Goal: Task Accomplishment & Management: Use online tool/utility

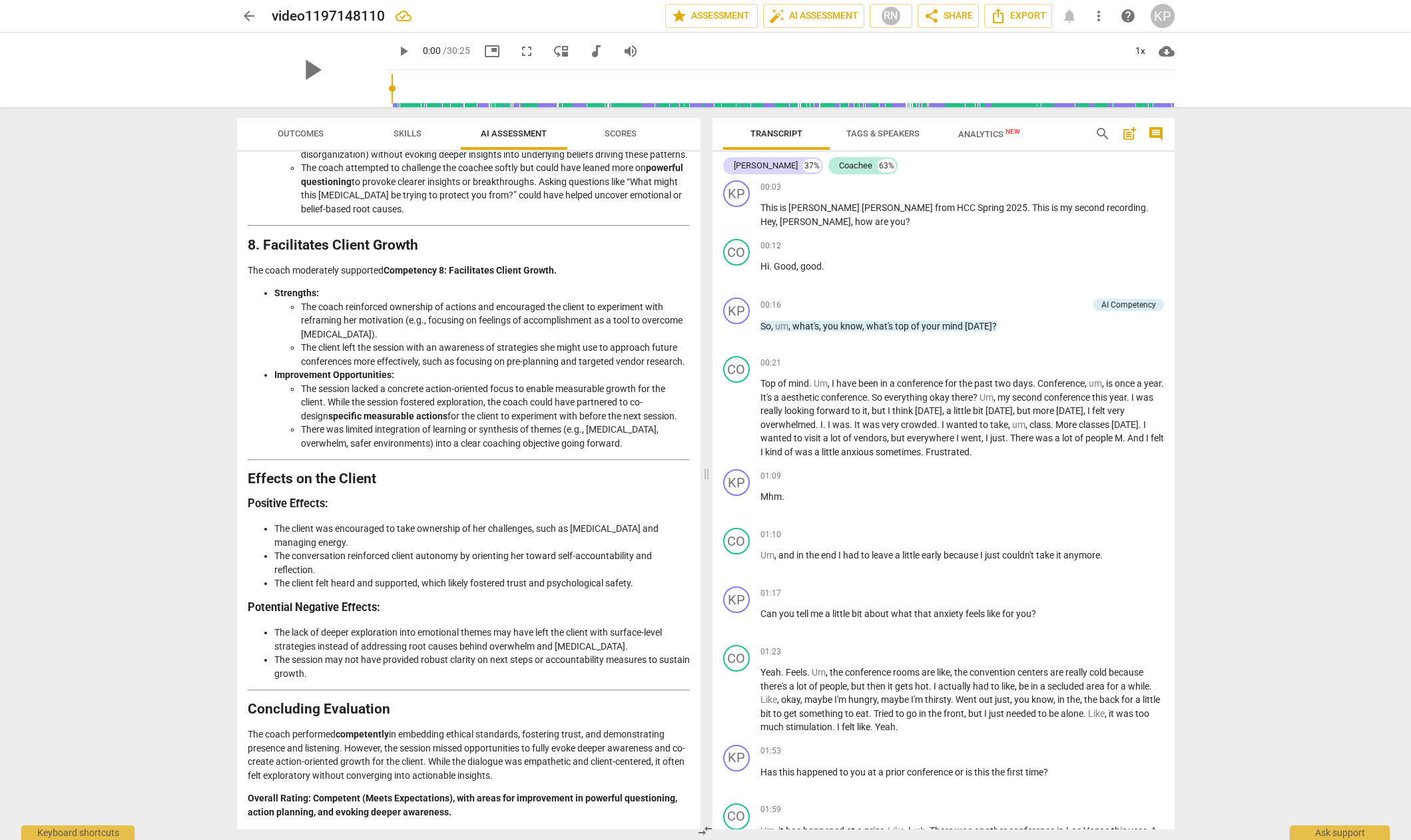
scroll to position [2134, 0]
click at [295, 134] on span "Outcomes" at bounding box center [300, 133] width 46 height 10
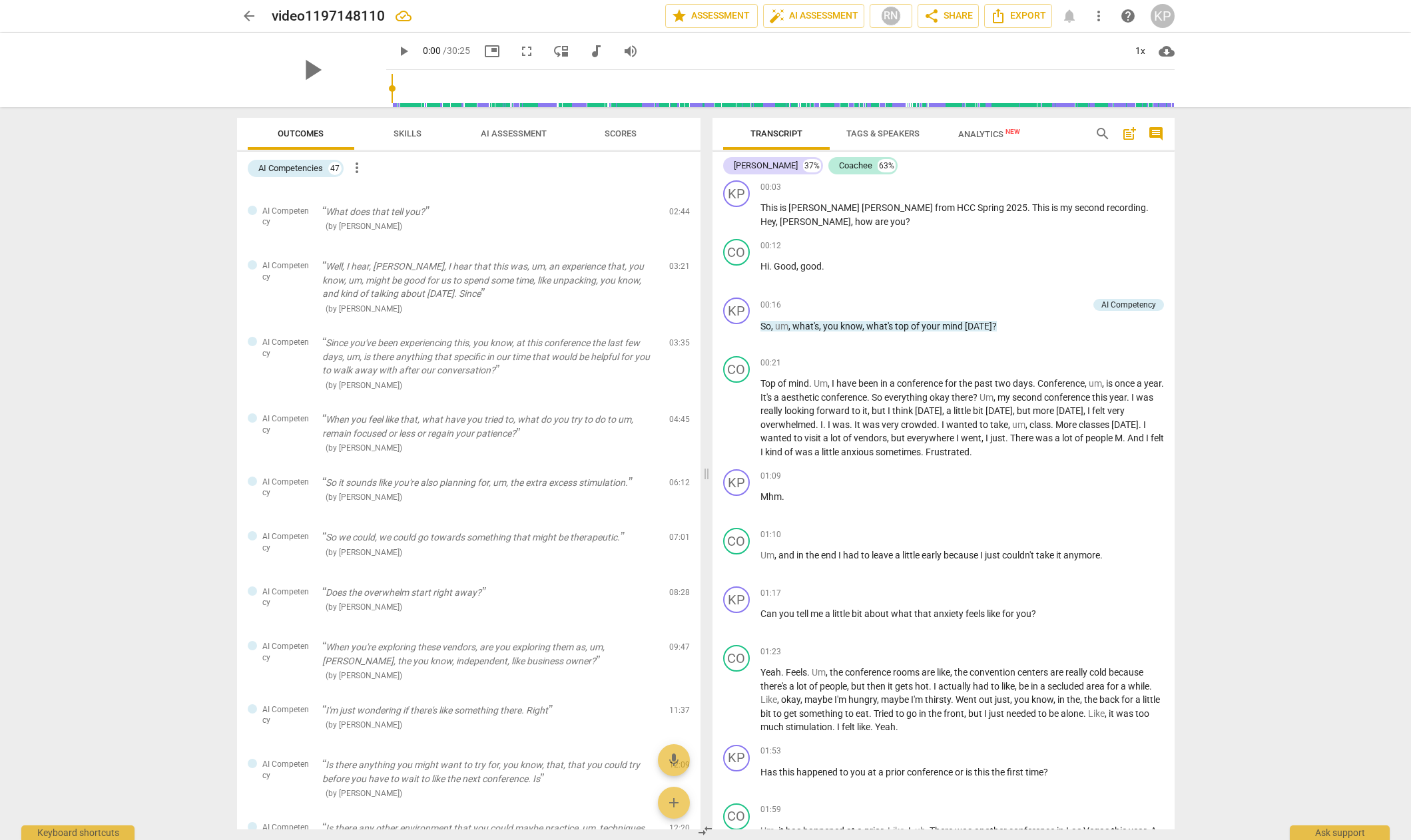
scroll to position [0, 0]
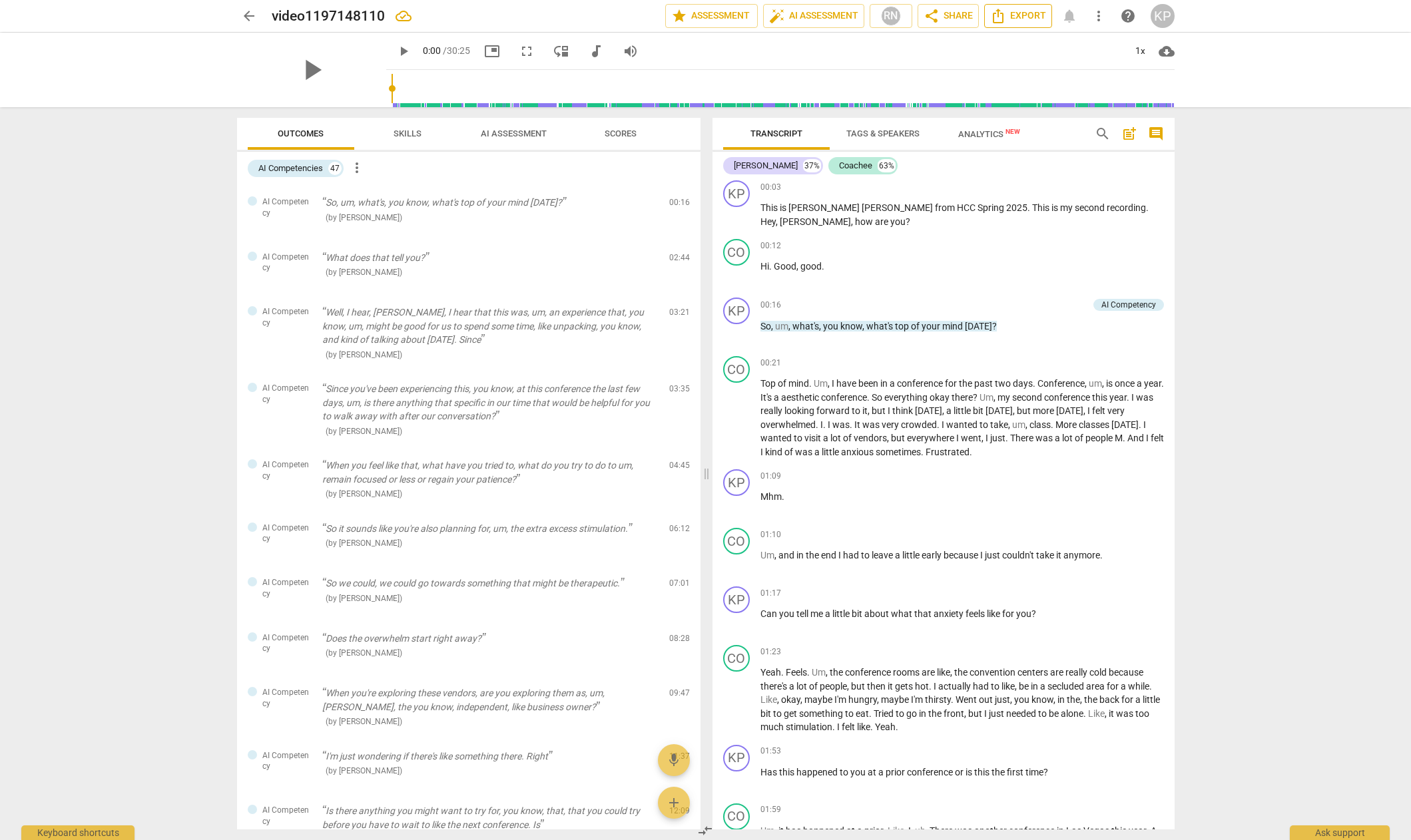
click at [1025, 15] on span "Export" at bounding box center [1018, 15] width 56 height 16
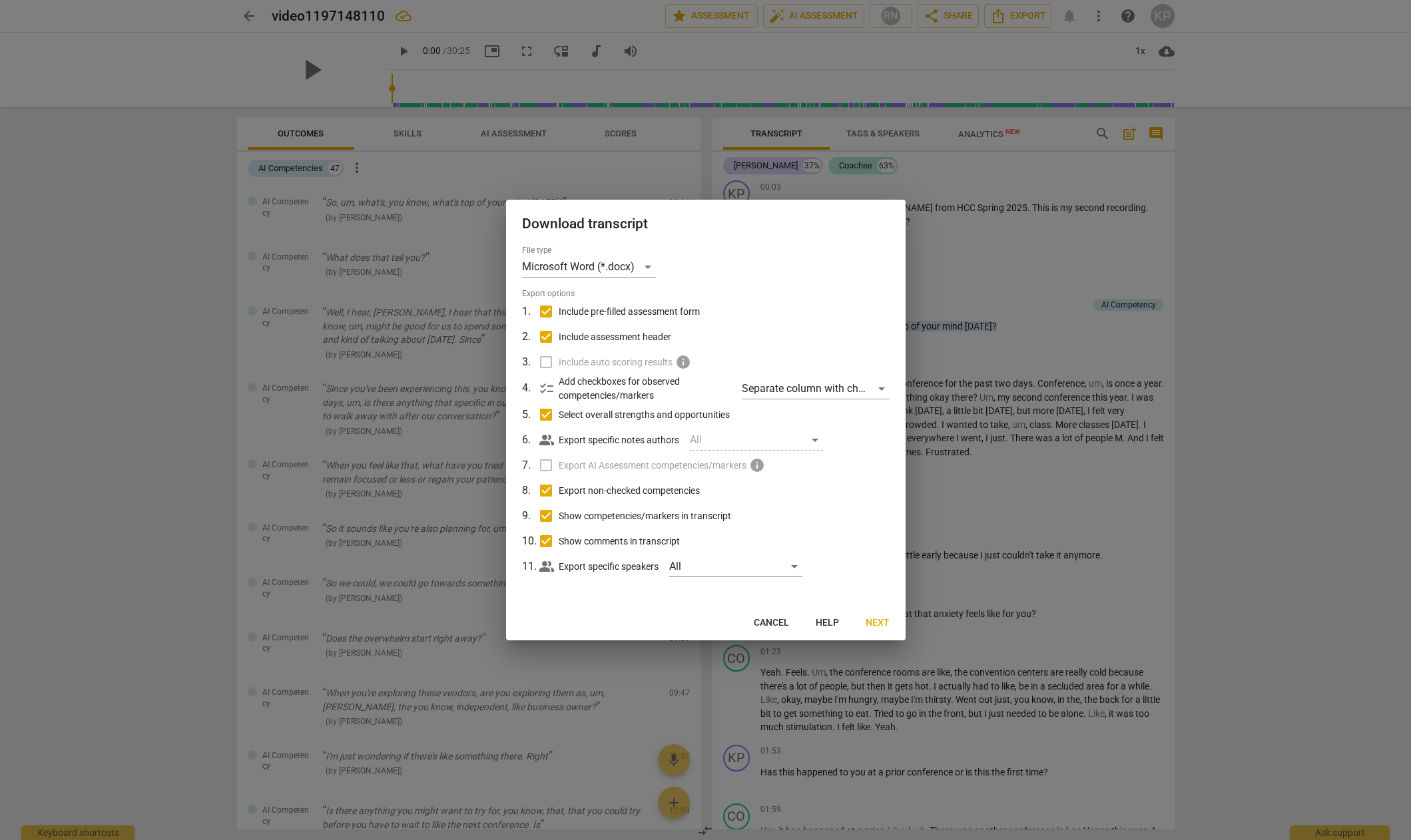
click at [1072, 432] on div at bounding box center [705, 420] width 1411 height 840
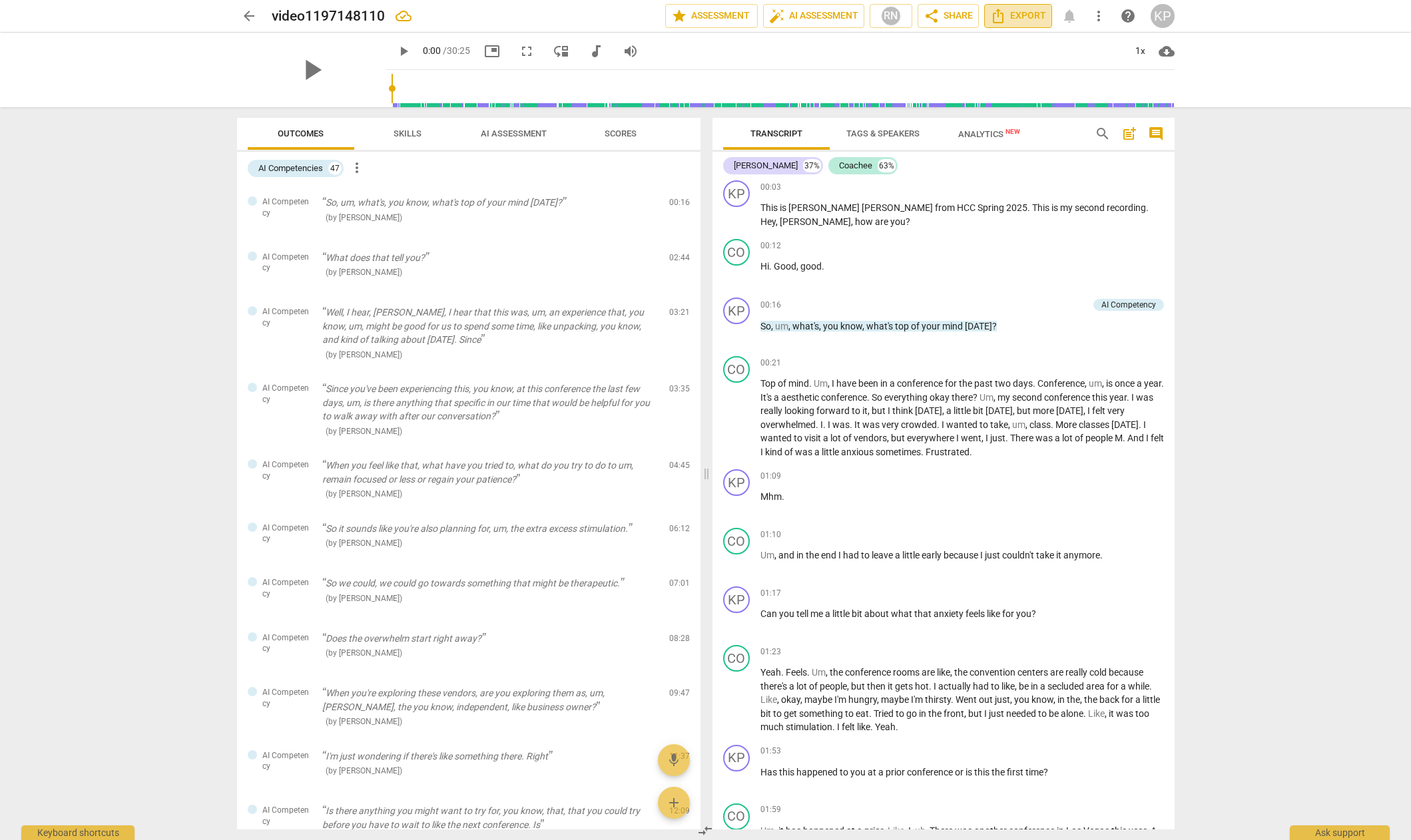
click at [1034, 9] on span "Export" at bounding box center [1018, 15] width 56 height 16
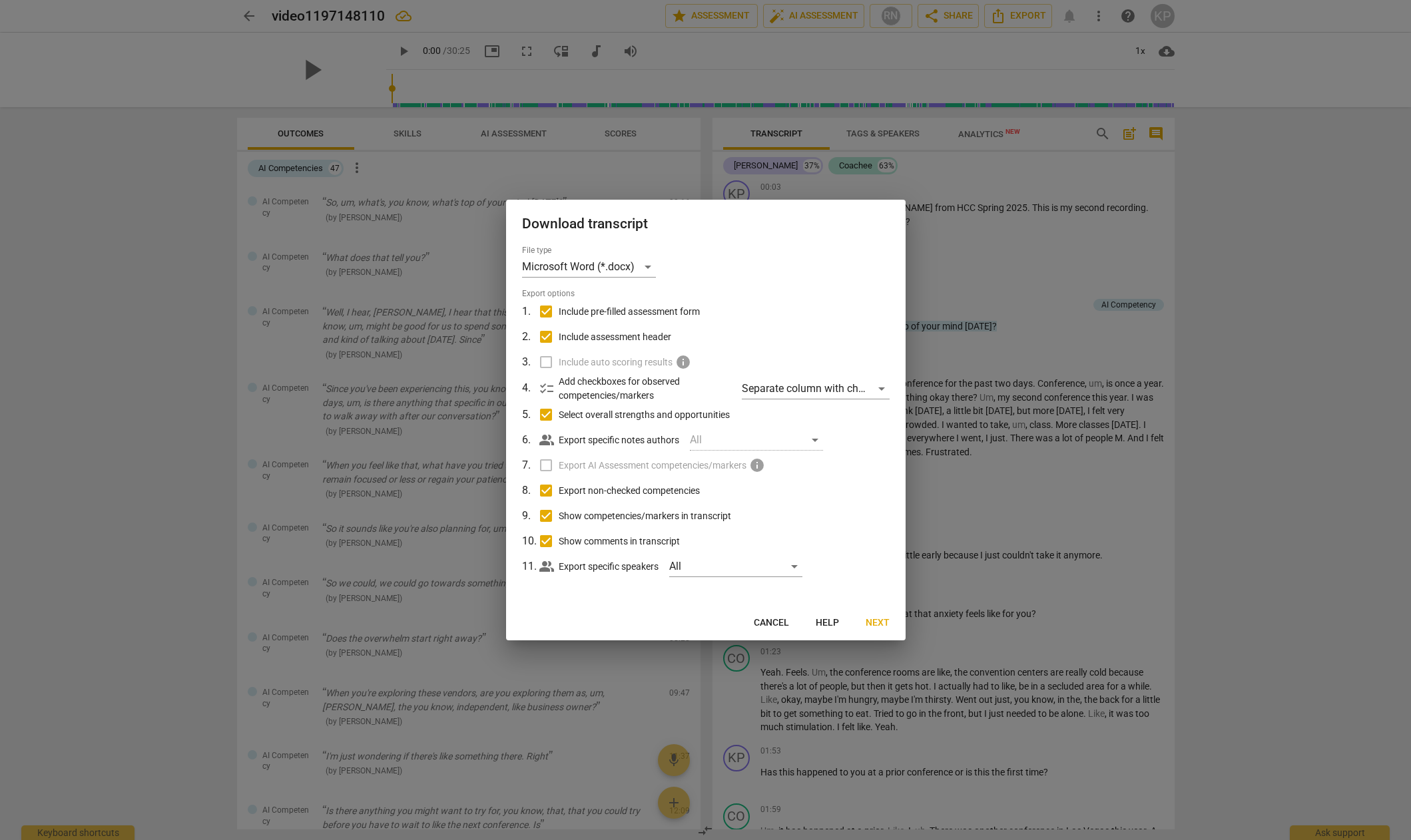
click at [549, 515] on input "Show competencies/markers in transcript" at bounding box center [545, 515] width 25 height 25
checkbox input "false"
click at [542, 412] on input "Select overall strengths and opportunities" at bounding box center [545, 414] width 25 height 25
checkbox input "false"
click at [547, 307] on input "Include pre-filled assessment form" at bounding box center [545, 311] width 25 height 25
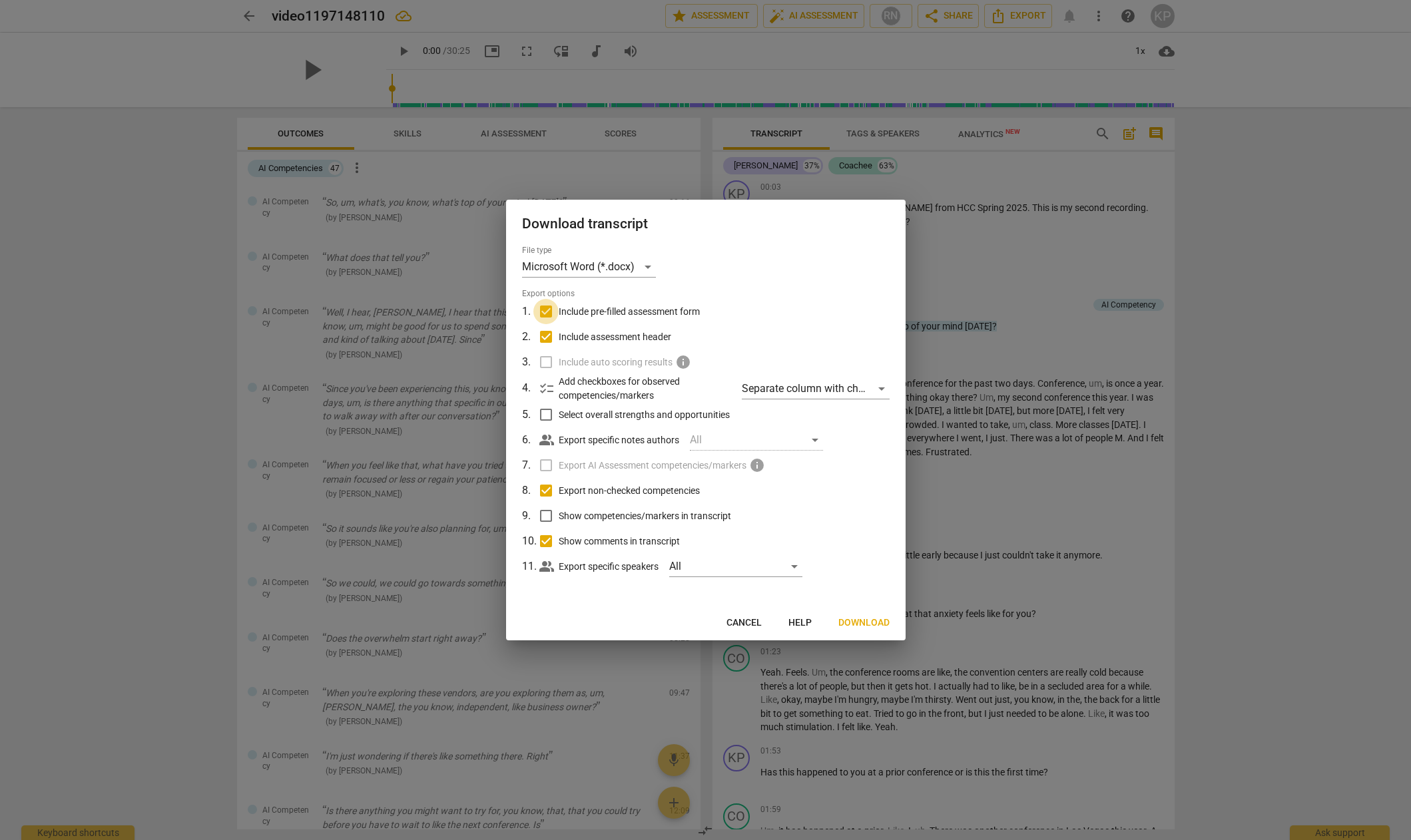
checkbox input "false"
click at [548, 539] on input "Show comments in transcript" at bounding box center [545, 541] width 25 height 25
checkbox input "false"
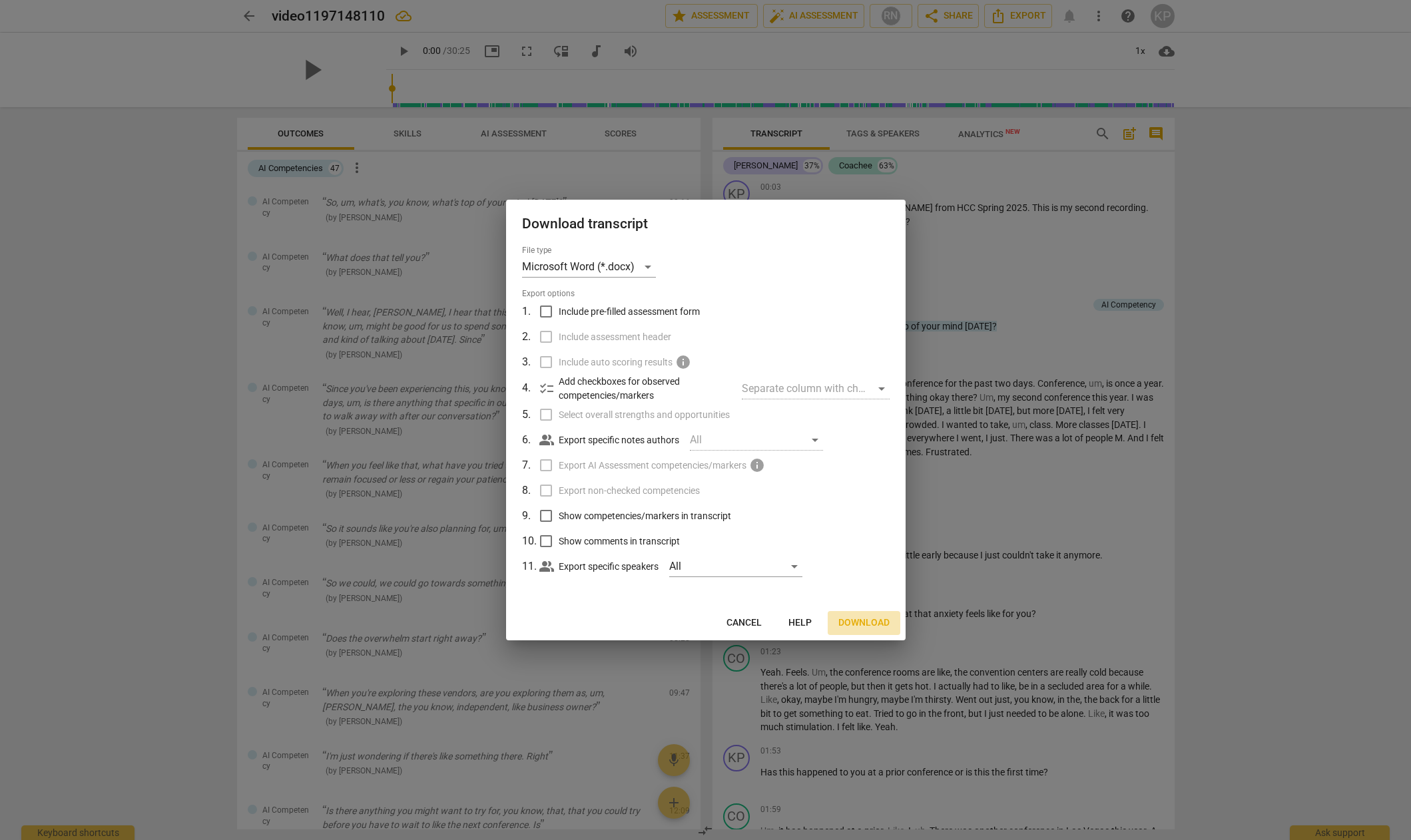
click at [869, 619] on span "Download" at bounding box center [863, 622] width 51 height 13
